Goal: Task Accomplishment & Management: Manage account settings

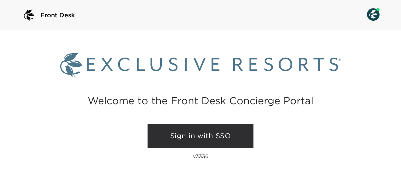
click at [227, 132] on link "Sign in with SSO" at bounding box center [201, 136] width 106 height 24
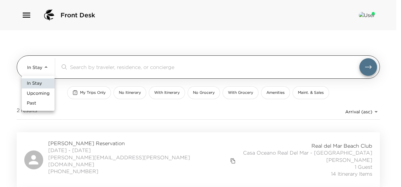
click at [45, 69] on body "Front Desk In Stay In-Stay ​ My Trips Only No Itinerary With Itinerary No Groce…" at bounding box center [200, 93] width 401 height 187
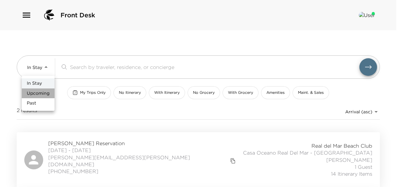
click at [43, 91] on span "Upcoming" at bounding box center [38, 93] width 23 height 6
type input "Upcoming"
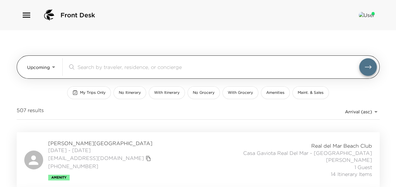
click at [110, 67] on input "search" at bounding box center [219, 66] width 282 height 7
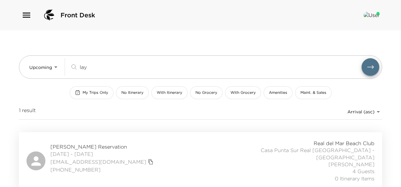
type input "lay"
click at [95, 144] on span "[PERSON_NAME] Reservation" at bounding box center [102, 146] width 105 height 7
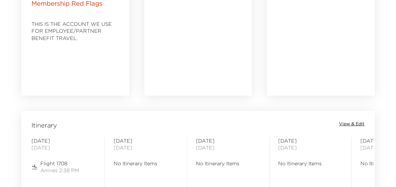
scroll to position [473, 0]
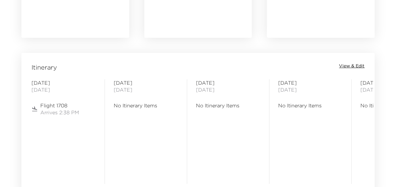
click at [349, 66] on span "View & Edit" at bounding box center [352, 66] width 26 height 6
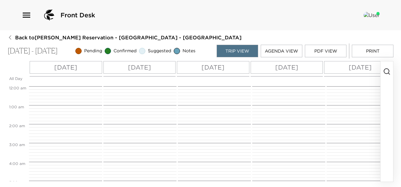
scroll to position [277, 0]
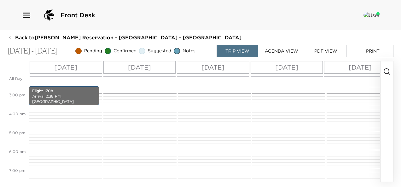
click at [387, 70] on icon "button" at bounding box center [387, 72] width 8 height 8
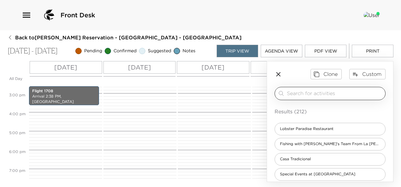
click at [358, 92] on input "search" at bounding box center [335, 93] width 96 height 7
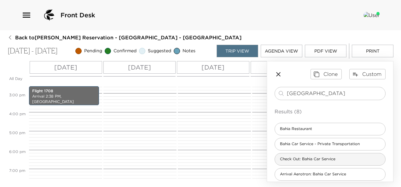
scroll to position [32, 0]
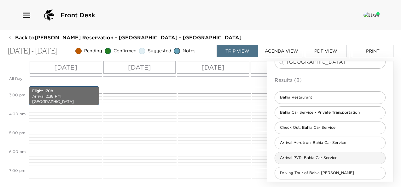
type input "bahia"
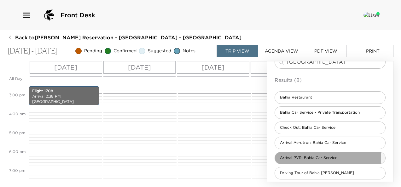
click at [306, 158] on span "Arrival PVR: Bahia Car Service" at bounding box center [308, 157] width 67 height 5
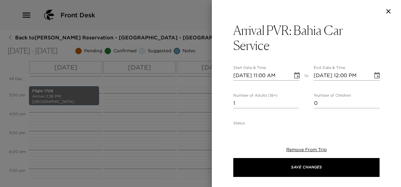
type textarea "I anticipate your arrival on --- Airlines flight number --- and have confirmed …"
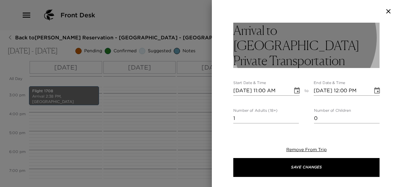
click at [345, 45] on h3 "Arrival to Puerto Vallarta Private Transportation" at bounding box center [306, 45] width 146 height 45
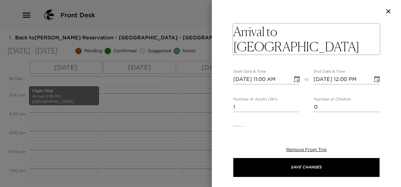
click at [348, 45] on textarea "Arrival to Puerto Vallarta Private Transportation" at bounding box center [306, 39] width 146 height 30
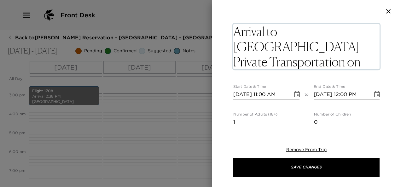
type textarea "Arrival to Puerto Vallarta Private Transportation on UAL 1708"
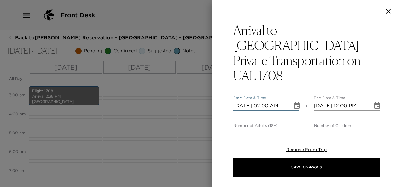
type input "10/10/2025 02:00 AM"
type input "10/10/2025 02:38 PM"
type input "10/10/2025 03:38 PM"
type input "10/10/2025 02:38 PM"
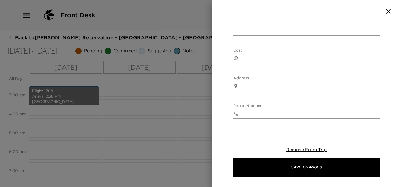
scroll to position [315, 0]
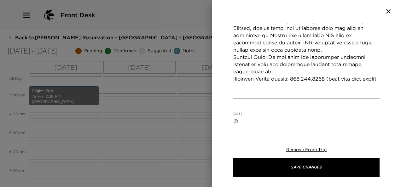
type input "4"
click at [271, 118] on textarea "Cost" at bounding box center [310, 121] width 139 height 7
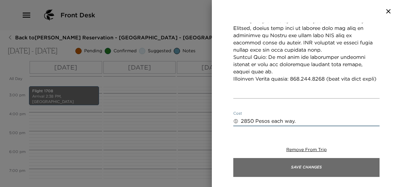
type textarea "2850 Pesos each way."
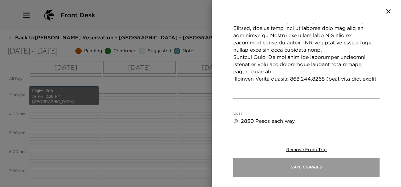
click at [318, 166] on button "Save Changes" at bounding box center [306, 167] width 146 height 19
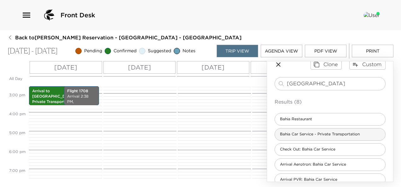
scroll to position [0, 0]
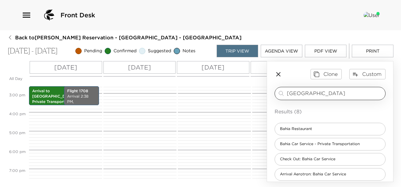
click at [326, 92] on input "bahia" at bounding box center [335, 93] width 96 height 7
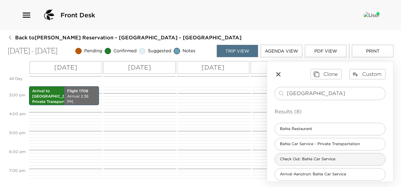
type input "bahia"
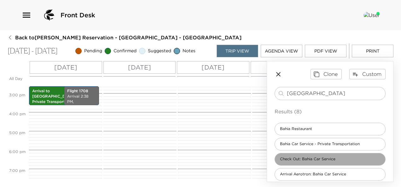
click at [339, 160] on span "Check Out: Bahia Car Service" at bounding box center [308, 159] width 66 height 5
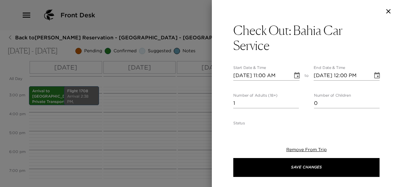
type textarea "Your private transportation has been confirmed with Bahia Car Service. This dep…"
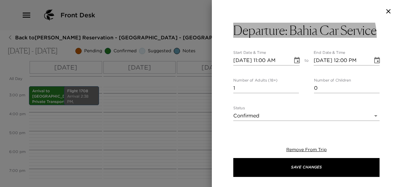
click at [310, 38] on h3 "Departure: Bahia Car Service" at bounding box center [304, 30] width 143 height 15
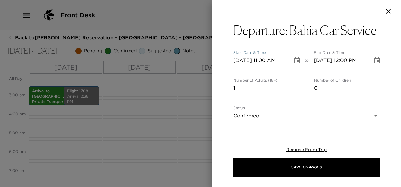
type input "10/01/2025 11:00 AM"
type input "10/01/2025 12:00 PM"
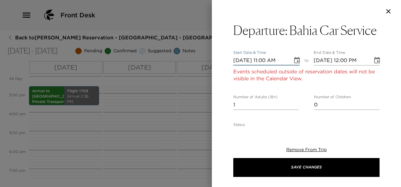
type input "10/15/2025 11:00 AM"
type input "10/15/2025 12:00 PM"
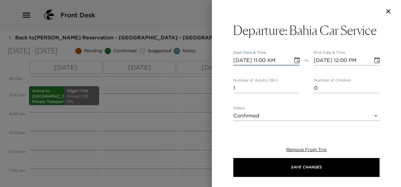
type input "10/15/2025 11:00 AM"
type input "4"
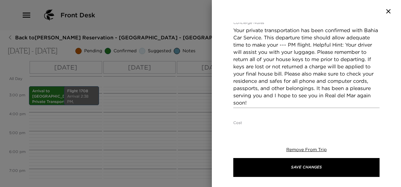
scroll to position [158, 0]
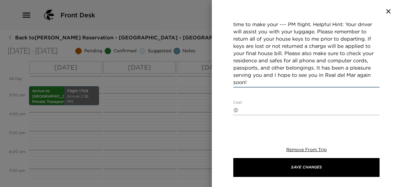
click at [312, 39] on textarea "Your private transportation has been confirmed with Bahia Car Service. This dep…" at bounding box center [306, 46] width 146 height 80
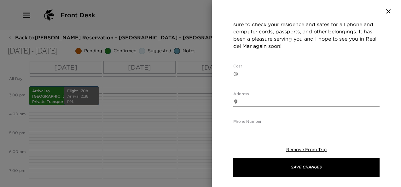
scroll to position [260, 0]
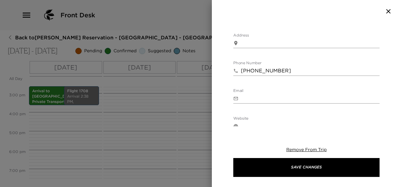
type textarea "Your private transportation has been confirmed with Bahia Car Service. This dep…"
click at [263, 19] on textarea "Cost" at bounding box center [310, 15] width 139 height 7
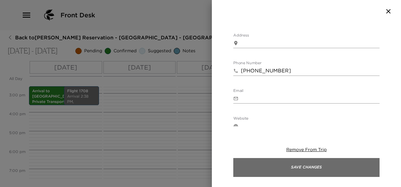
type textarea "2850 pesos"
click at [322, 169] on button "Save Changes" at bounding box center [306, 167] width 146 height 19
